Goal: Task Accomplishment & Management: Manage account settings

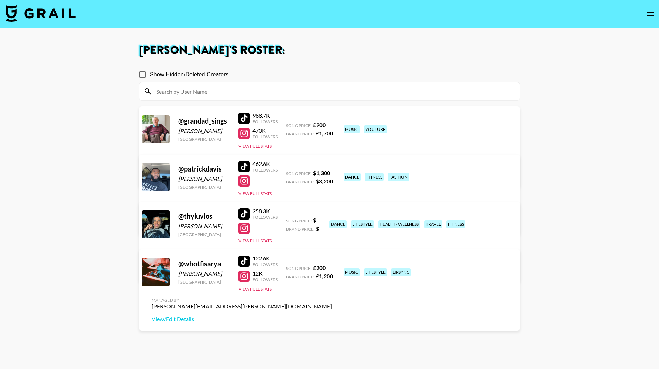
click at [332, 267] on link "View/Edit Details" at bounding box center [242, 270] width 180 height 7
click at [651, 14] on icon "open drawer" at bounding box center [651, 14] width 8 height 8
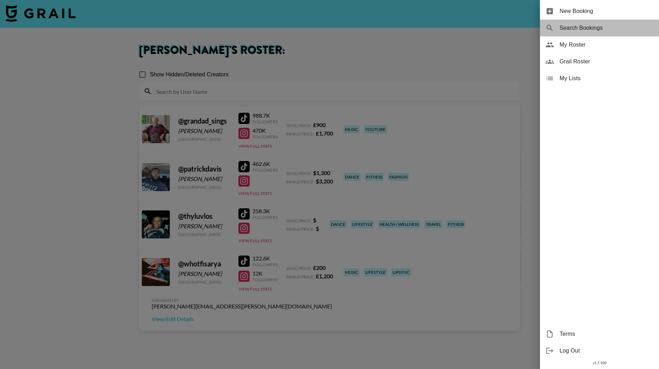
click at [581, 29] on span "Search Bookings" at bounding box center [607, 28] width 94 height 8
select select "id"
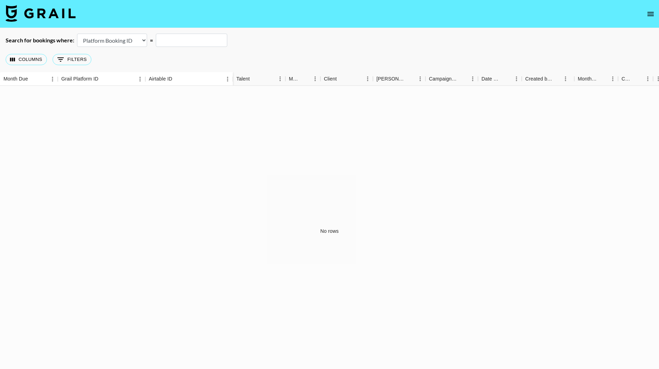
click at [647, 14] on icon "open drawer" at bounding box center [651, 14] width 8 height 8
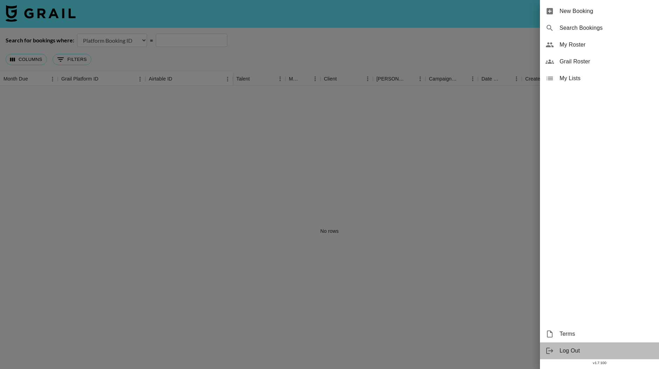
click at [567, 350] on span "Log Out" at bounding box center [607, 351] width 94 height 8
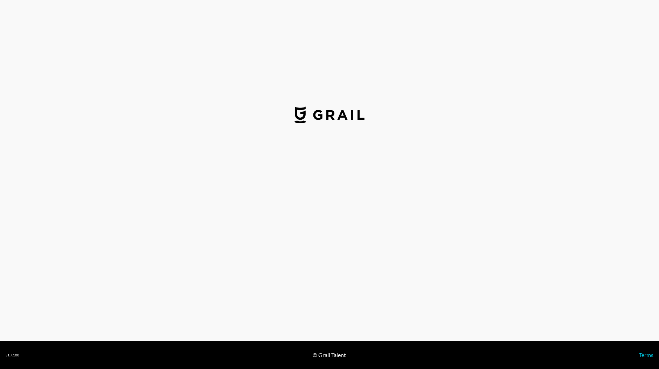
select select "USD"
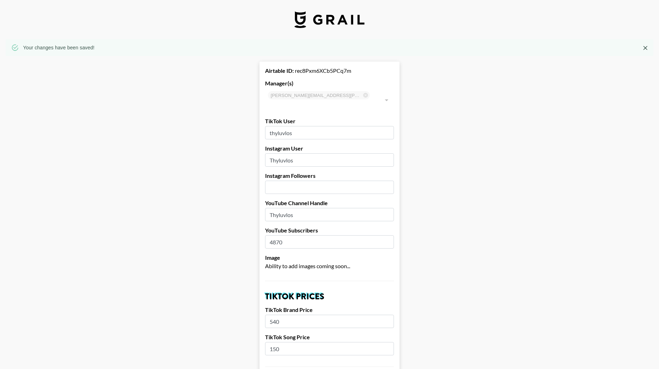
select select "USD"
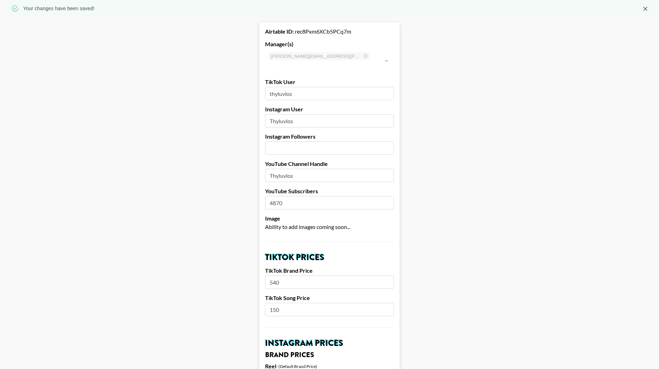
click at [283, 142] on input "number" at bounding box center [329, 148] width 129 height 13
type input "15700"
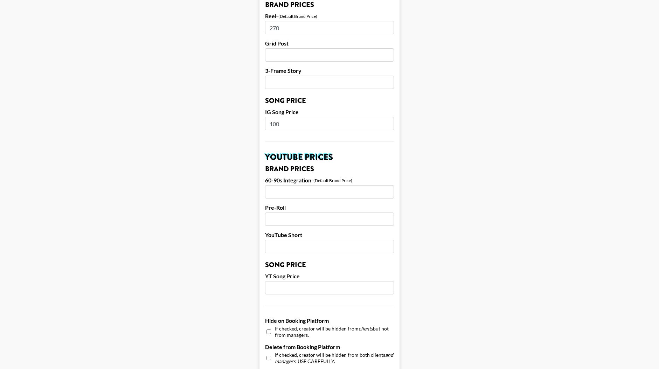
scroll to position [388, 0]
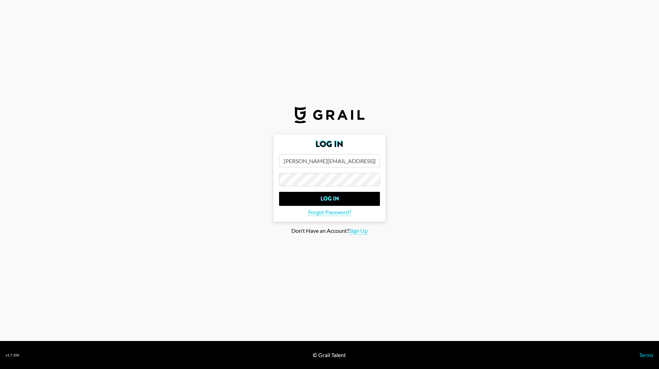
select select "USD"
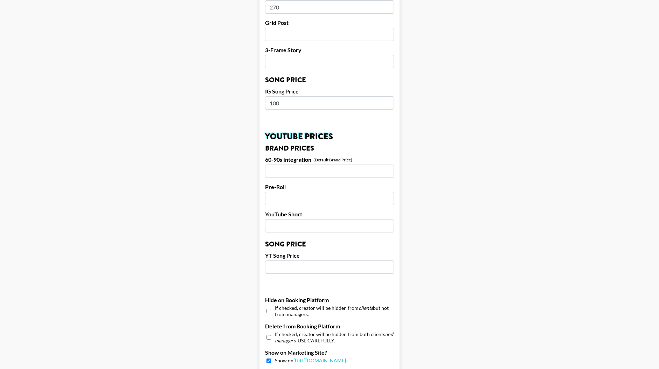
scroll to position [0, 0]
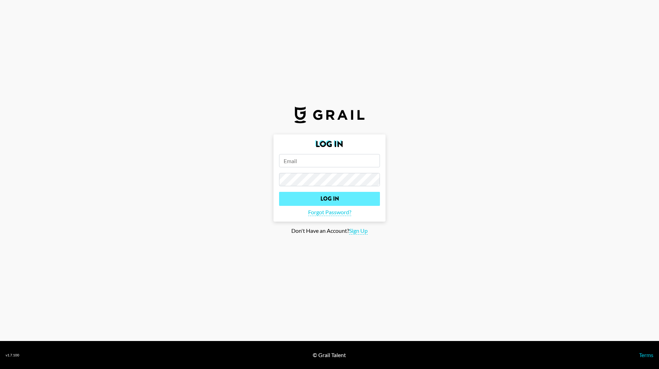
type input "[PERSON_NAME][EMAIL_ADDRESS][PERSON_NAME][DOMAIN_NAME]"
click at [328, 198] on input "Log In" at bounding box center [329, 199] width 101 height 14
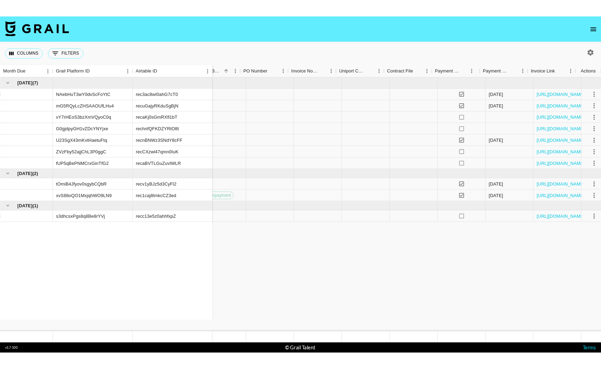
scroll to position [0, 688]
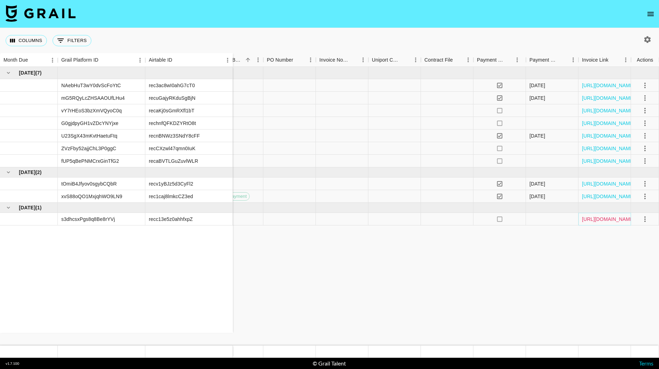
click at [602, 219] on link "https://in.xero.com/FZ4B3VMDMUrUs4N11VEZXcoFp31PRExeZjmZGTud" at bounding box center [608, 219] width 53 height 7
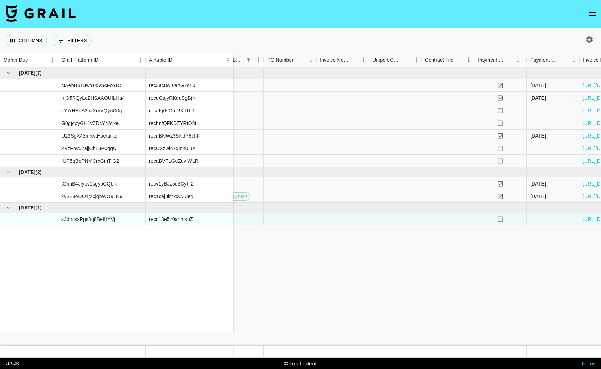
click at [590, 14] on icon "open drawer" at bounding box center [592, 14] width 8 height 8
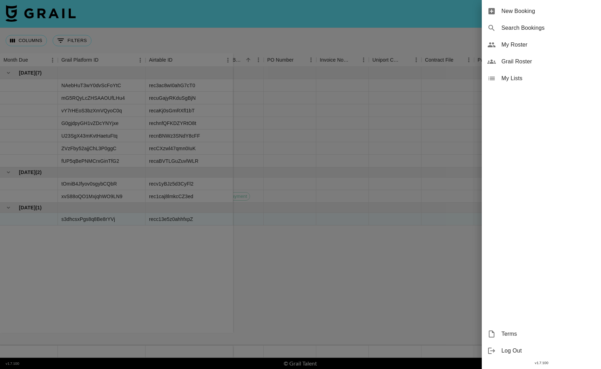
click at [514, 45] on span "My Roster" at bounding box center [548, 45] width 94 height 8
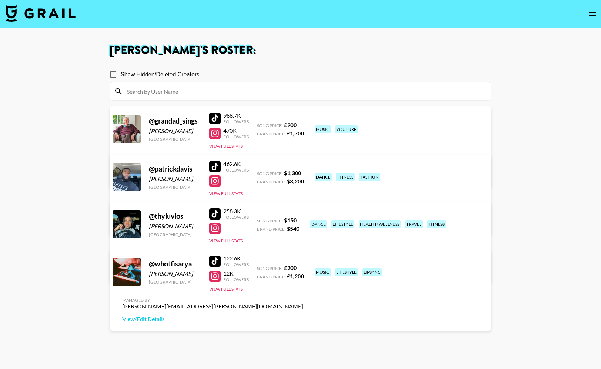
click at [303, 267] on link "View/Edit Details" at bounding box center [212, 270] width 180 height 7
click at [169, 216] on div "@ thyluvlos" at bounding box center [175, 216] width 52 height 9
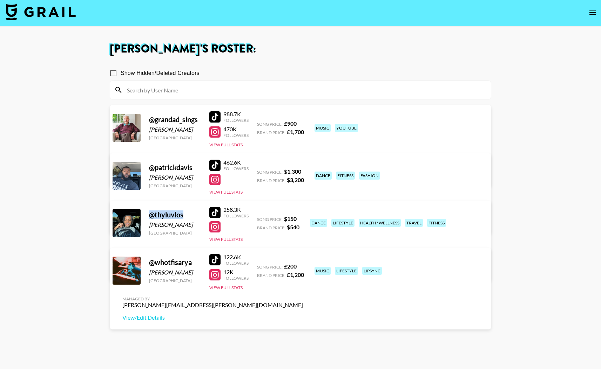
drag, startPoint x: 182, startPoint y: 216, endPoint x: 145, endPoint y: 216, distance: 36.4
click at [145, 216] on div "@ thyluvlos Carlos Allen United States 258.3K Followers View Full Stats Song Pr…" at bounding box center [300, 241] width 381 height 81
copy div "@ thyluvlos"
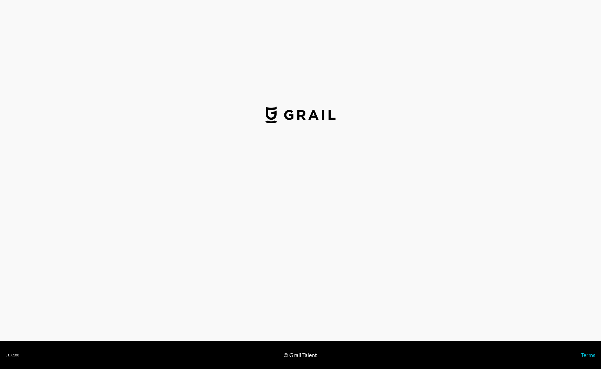
select select "USD"
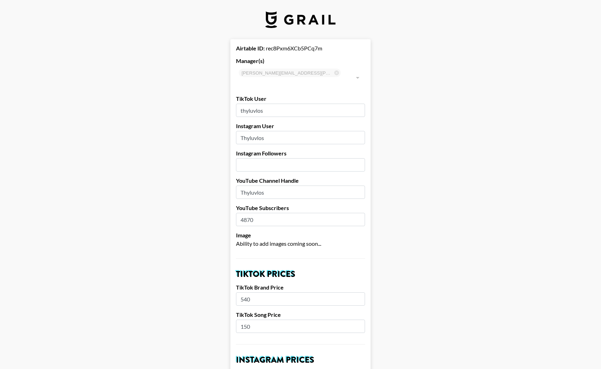
click at [249, 158] on input "number" at bounding box center [300, 164] width 129 height 13
type input "15700"
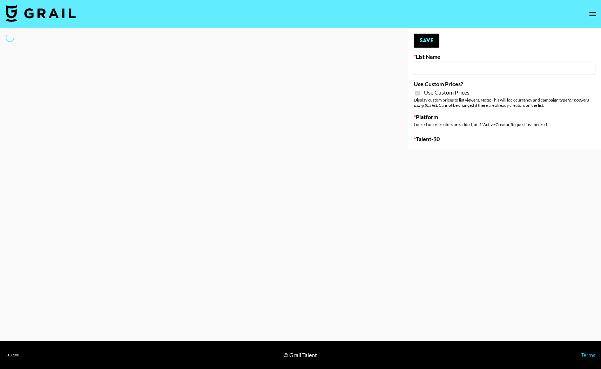
type input "Flimeal + Liveling"
checkbox input "true"
select select "Brand"
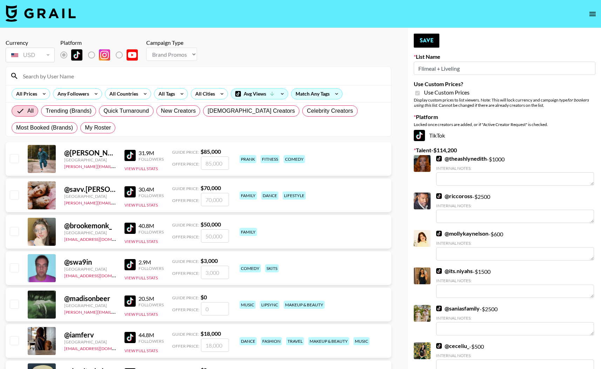
click at [434, 67] on input "Flimeal + Liveling" at bounding box center [504, 68] width 182 height 13
click at [55, 70] on div at bounding box center [198, 76] width 385 height 18
click at [54, 75] on input at bounding box center [203, 75] width 368 height 11
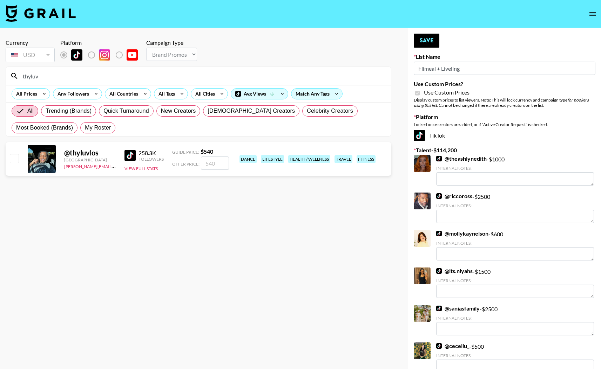
type input "thyluv"
click at [79, 156] on div "@ thyluvlos" at bounding box center [90, 153] width 52 height 9
click at [34, 162] on div at bounding box center [42, 159] width 28 height 28
click at [12, 158] on input "checkbox" at bounding box center [14, 158] width 8 height 8
checkbox input "true"
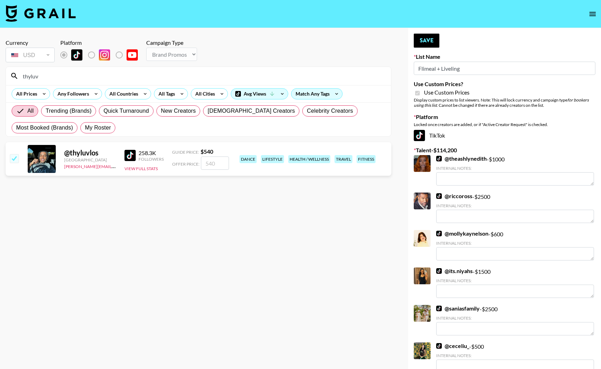
type input "540"
